Goal: Check status: Check status

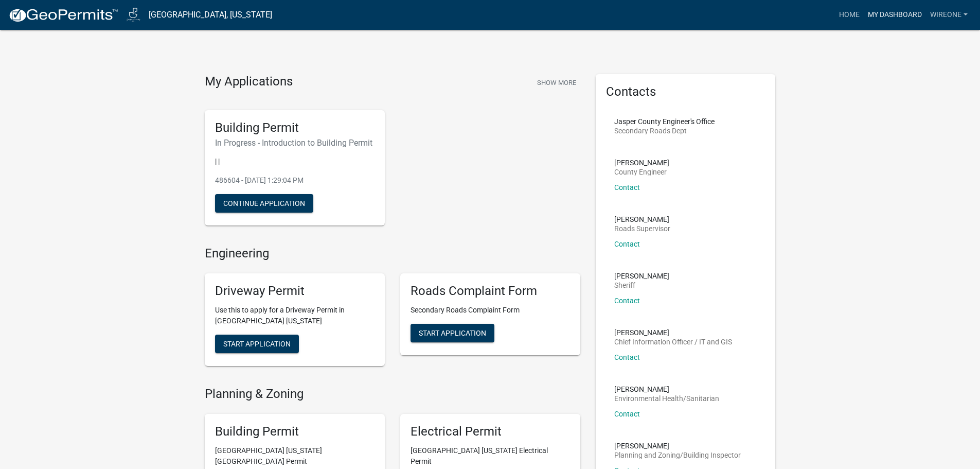
click at [880, 12] on link "My Dashboard" at bounding box center [895, 15] width 62 height 20
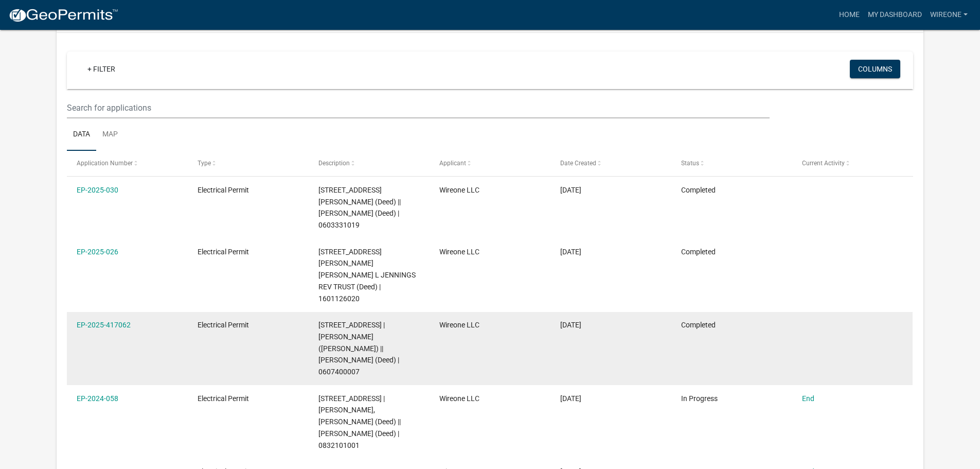
scroll to position [103, 0]
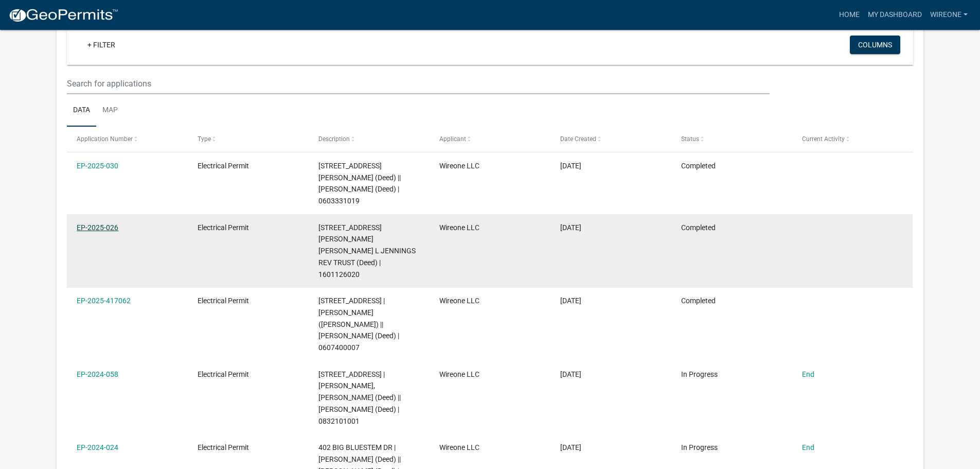
click at [102, 223] on link "EP-2025-026" at bounding box center [98, 227] width 42 height 8
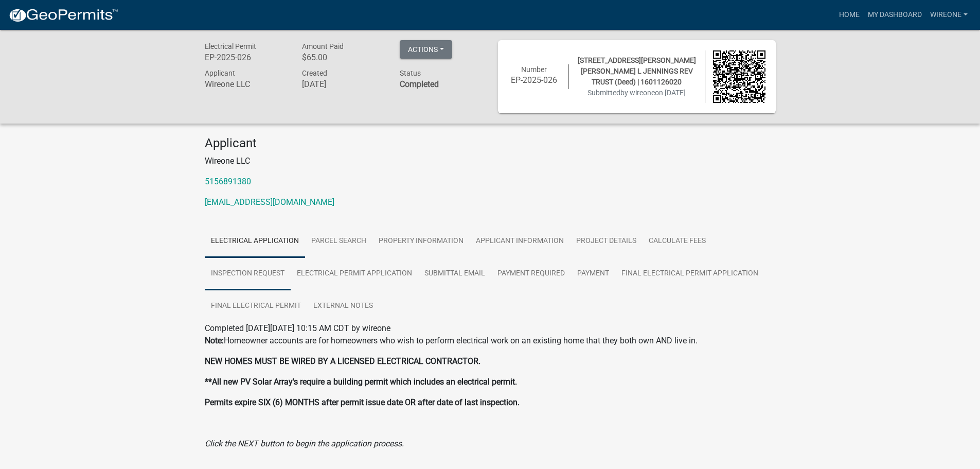
click at [257, 272] on link "Inspection Request" at bounding box center [248, 273] width 86 height 33
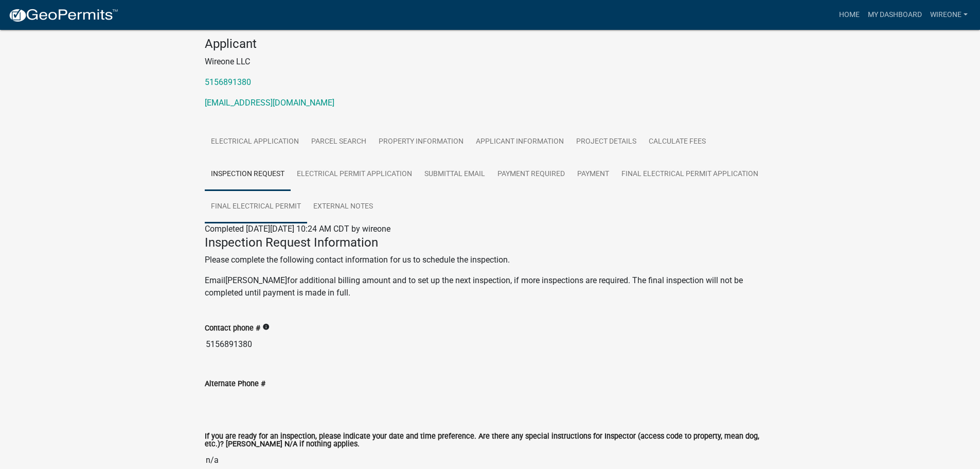
click at [261, 202] on link "Final Electrical Permit" at bounding box center [256, 206] width 102 height 33
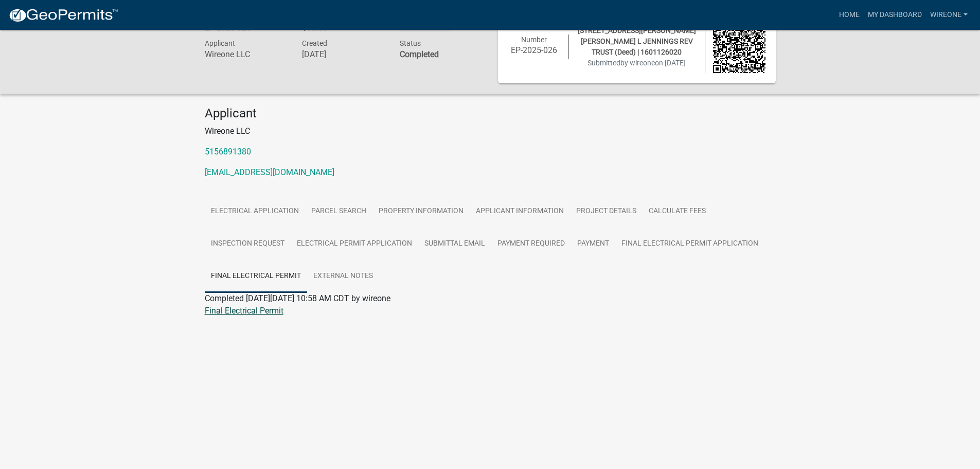
click at [269, 313] on link "Final Electrical Permit" at bounding box center [244, 311] width 79 height 10
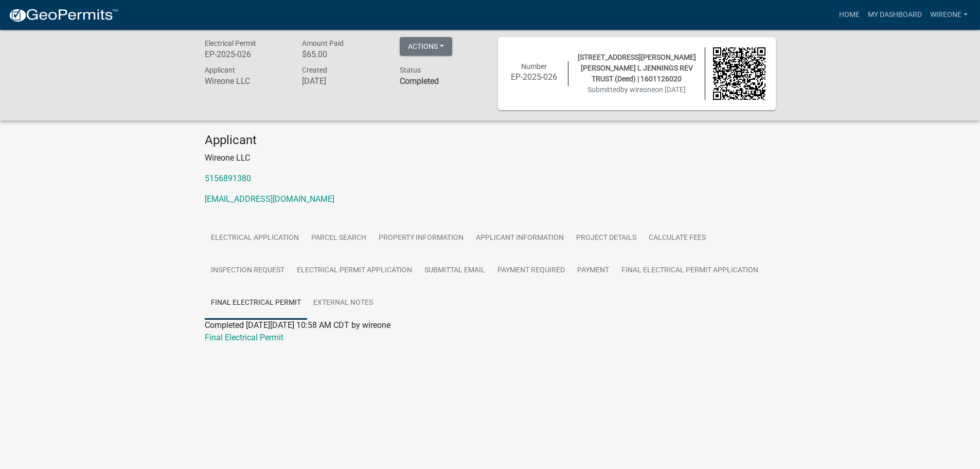
scroll to position [0, 0]
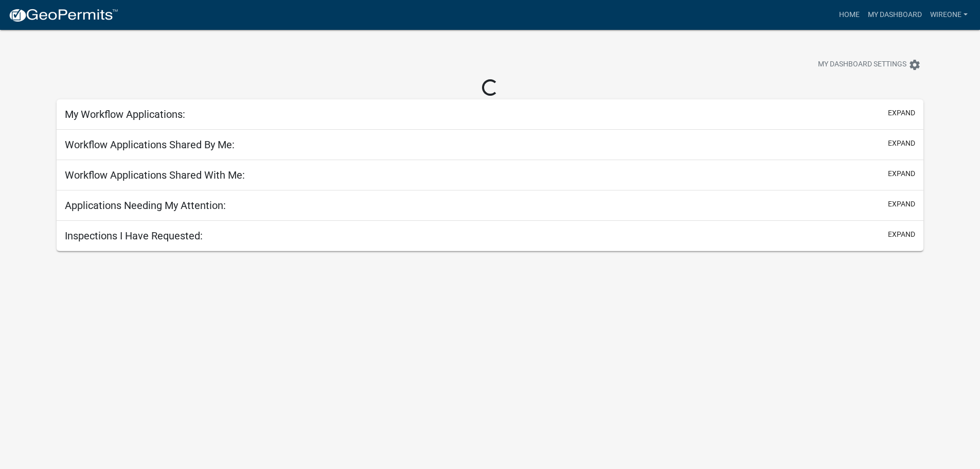
scroll to position [30, 0]
